Goal: Information Seeking & Learning: Learn about a topic

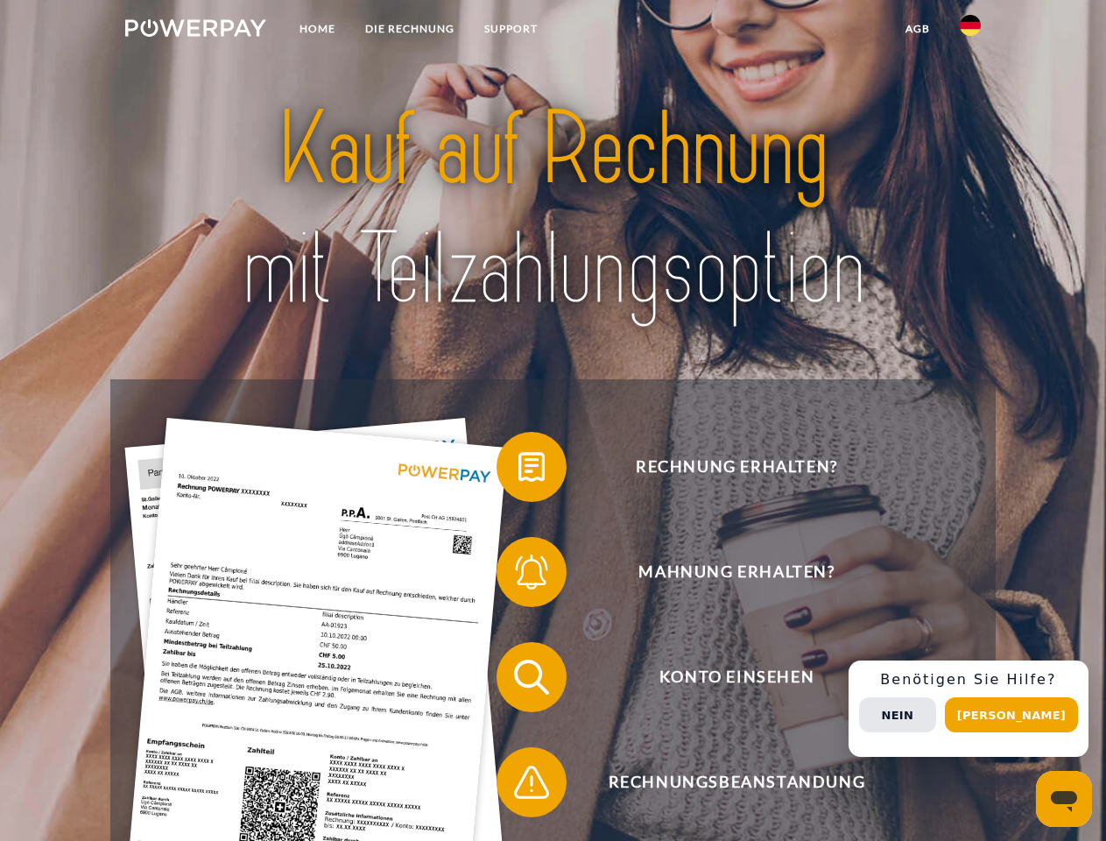
click at [195, 31] on img at bounding box center [195, 28] width 141 height 18
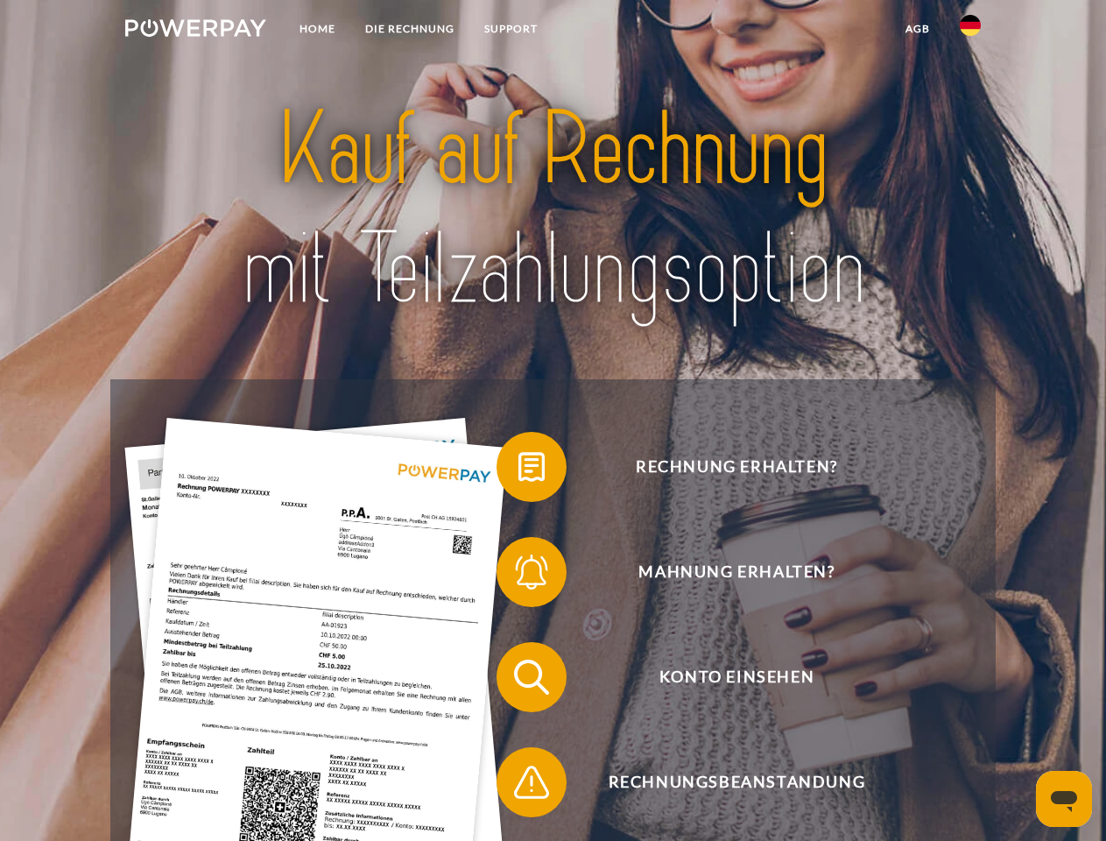
click at [970, 31] on img at bounding box center [970, 25] width 21 height 21
click at [917, 29] on link "agb" at bounding box center [918, 29] width 54 height 32
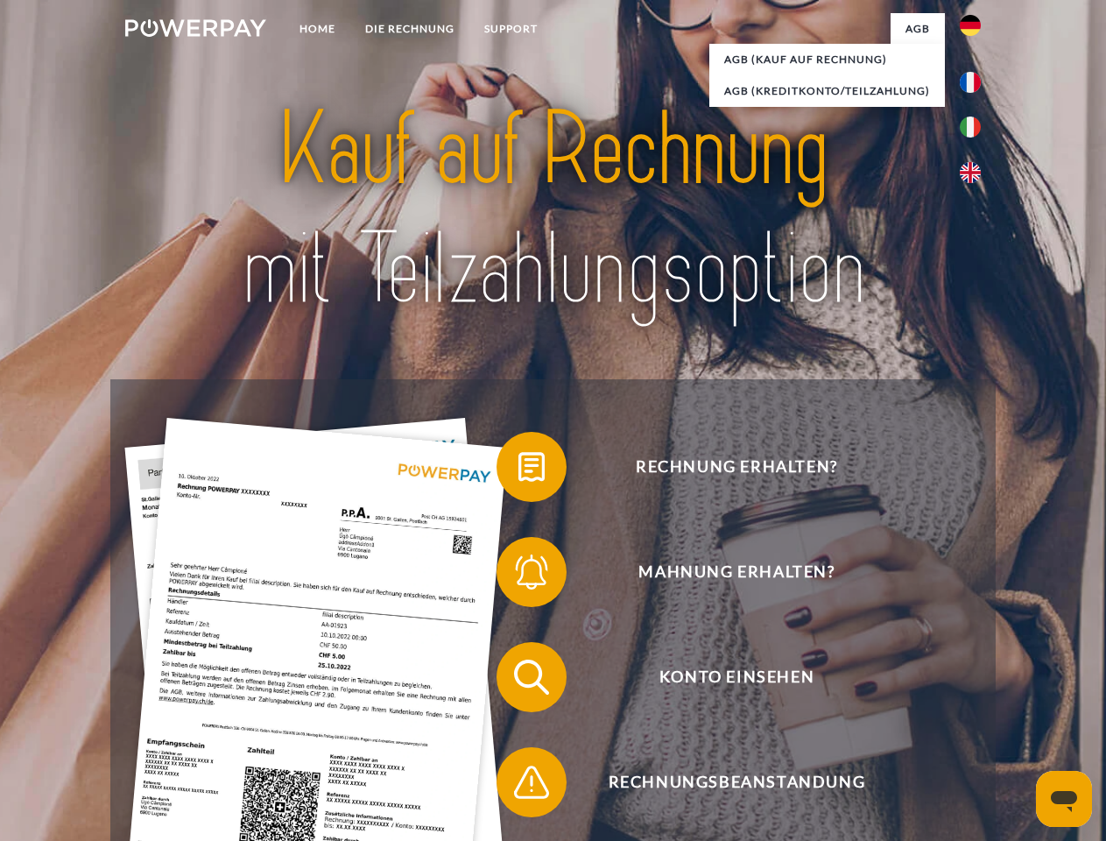
click at [518, 470] on span at bounding box center [506, 467] width 88 height 88
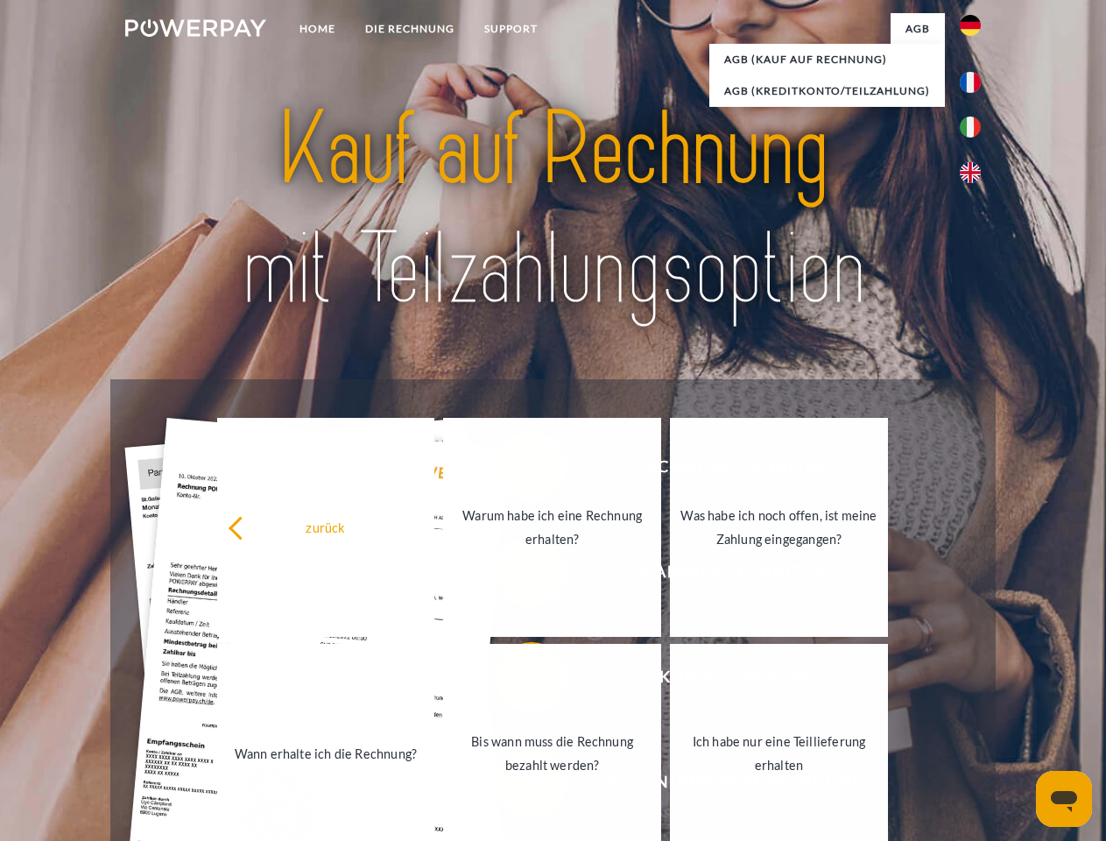
click at [518, 575] on div "zurück Warum habe ich eine Rechnung erhalten? Was habe ich noch offen, ist mein…" at bounding box center [554, 640] width 708 height 452
click at [518, 681] on link "Bis wann muss die Rechnung bezahlt werden?" at bounding box center [552, 753] width 218 height 219
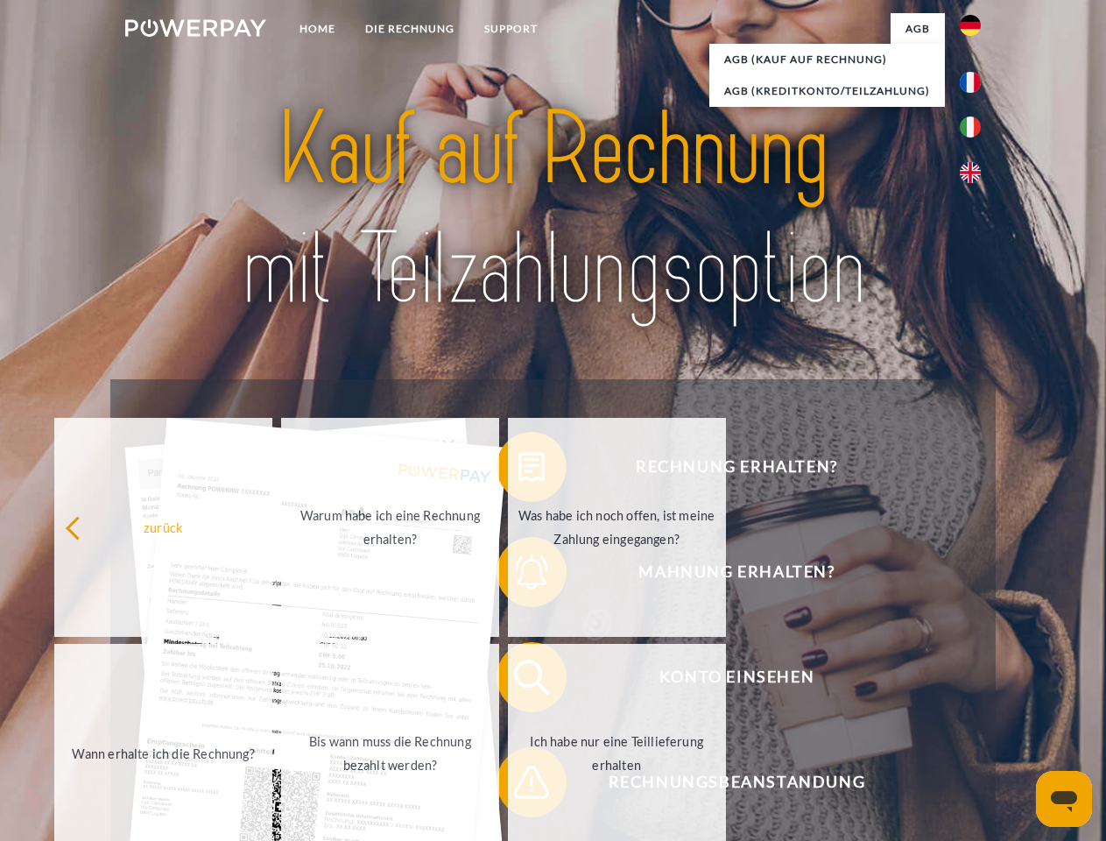
click at [518, 786] on span at bounding box center [506, 782] width 88 height 88
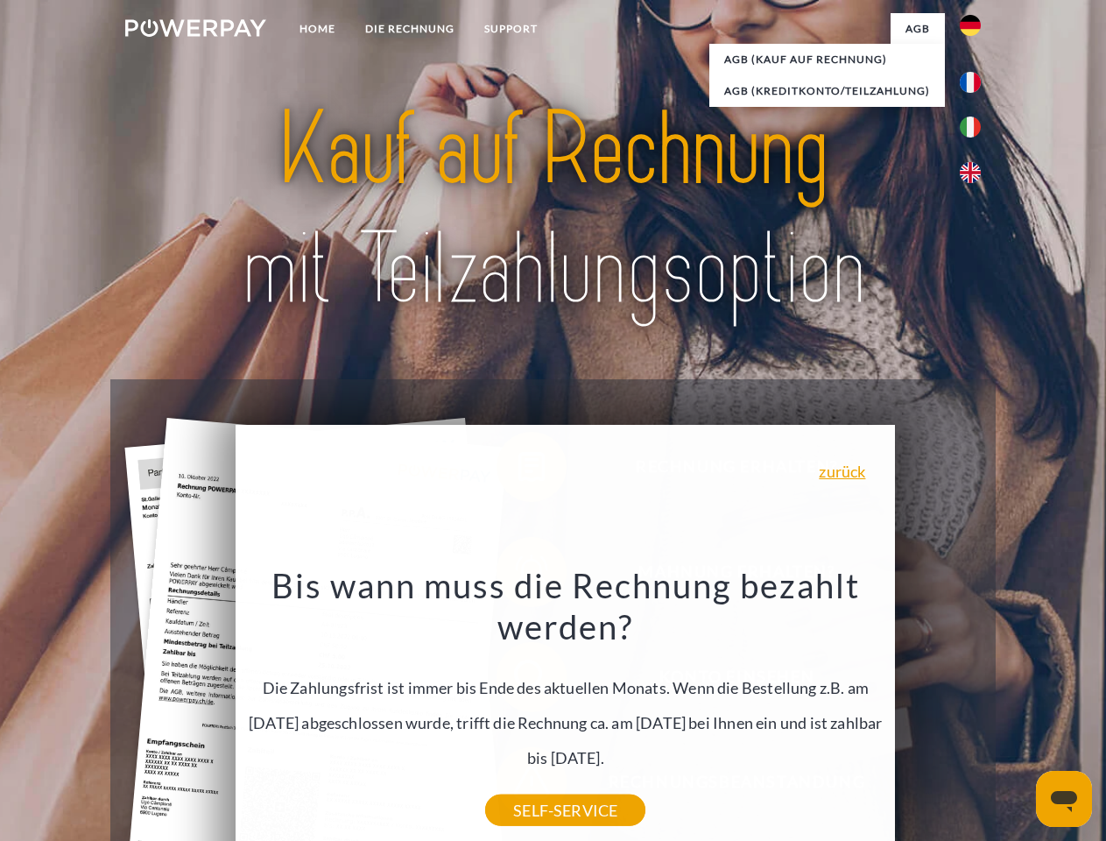
click at [975, 709] on div "Rechnung erhalten? Mahnung erhalten? Konto einsehen" at bounding box center [552, 729] width 885 height 701
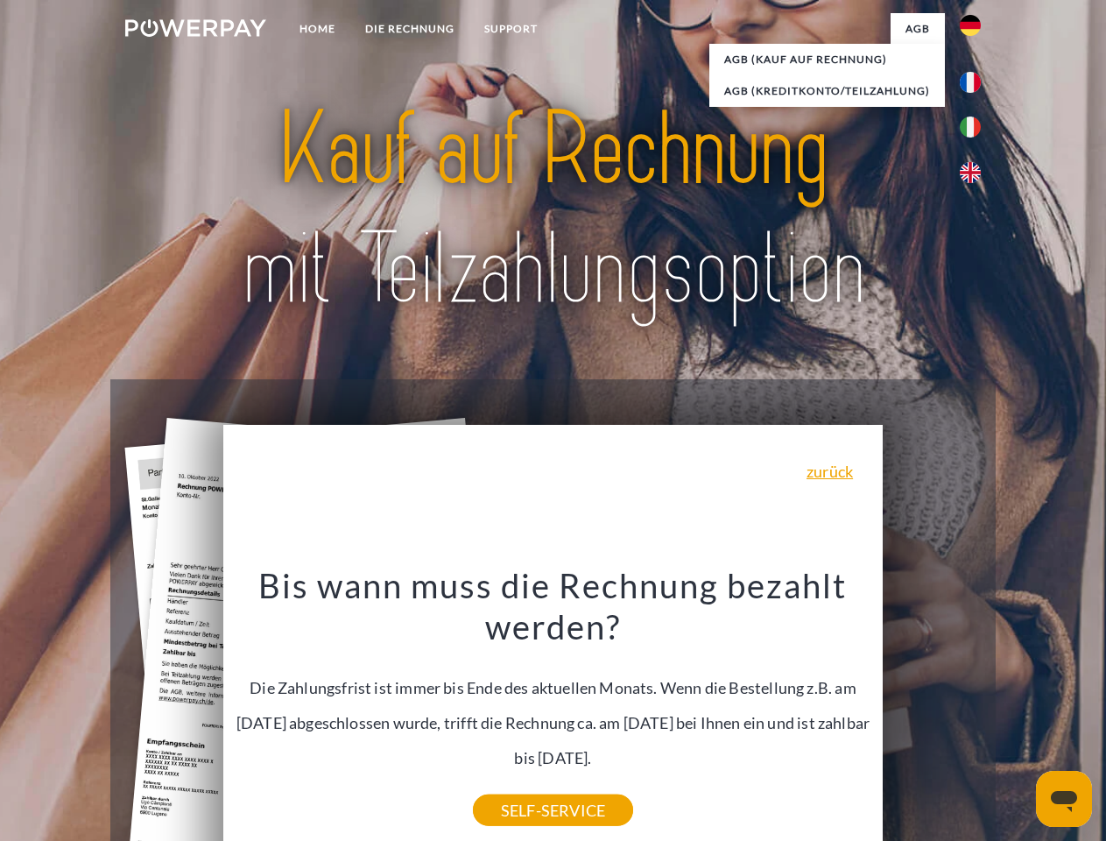
click at [932, 712] on span "Konto einsehen" at bounding box center [736, 677] width 429 height 70
click at [1018, 715] on header "Home DIE RECHNUNG SUPPORT" at bounding box center [553, 605] width 1106 height 1210
